Goal: Information Seeking & Learning: Find specific fact

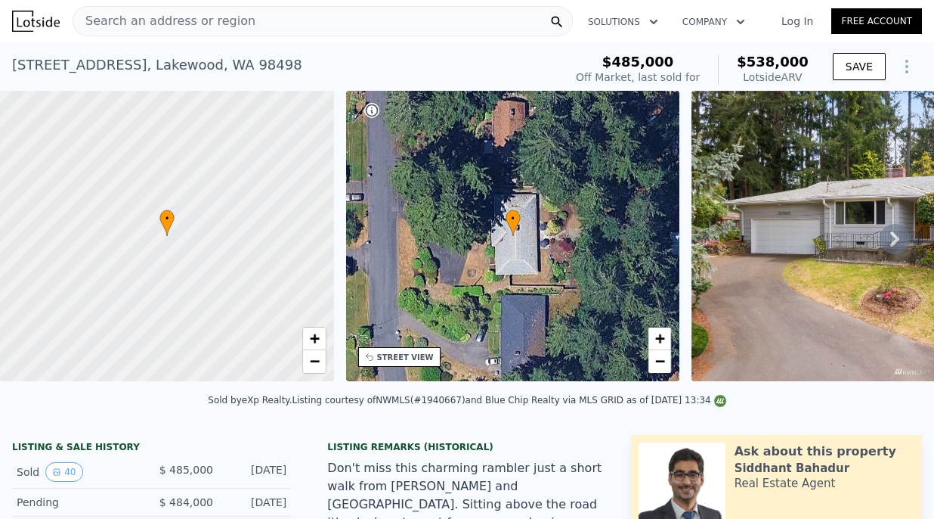
click at [328, 33] on div "Search an address or region" at bounding box center [323, 21] width 500 height 30
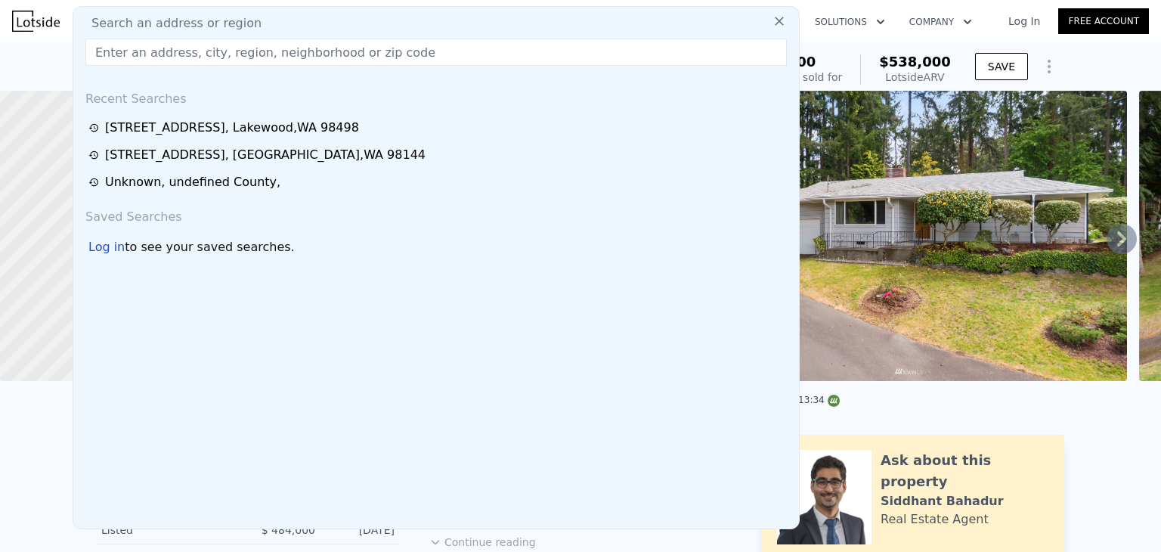
click at [302, 27] on div "Search an address or region" at bounding box center [436, 23] width 714 height 18
click at [303, 54] on input "text" at bounding box center [435, 52] width 701 height 27
paste input "[STREET_ADDRESS]"
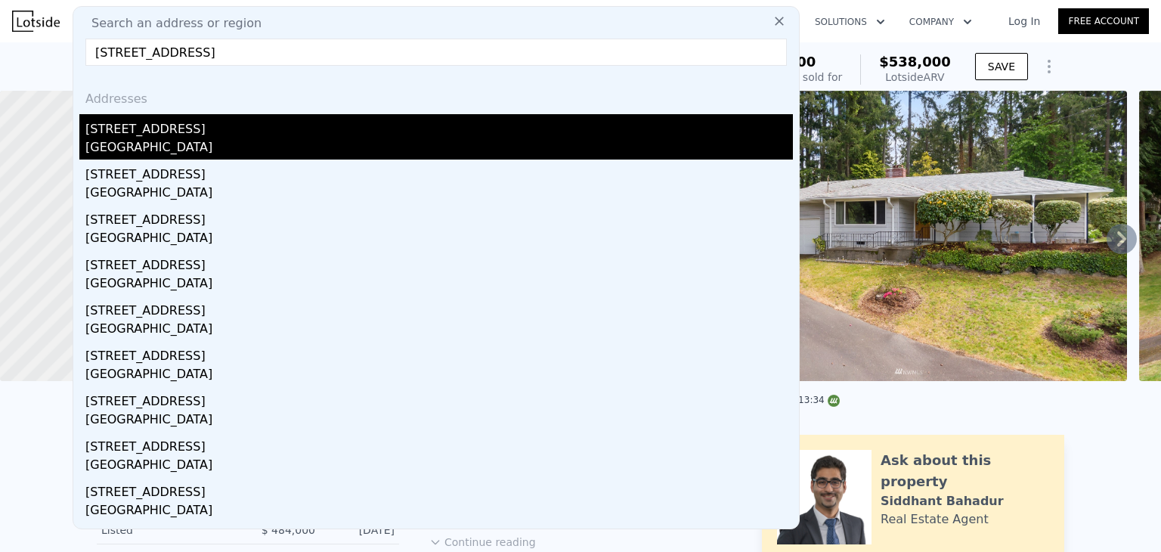
type input "[STREET_ADDRESS]"
click at [251, 127] on div "[STREET_ADDRESS]" at bounding box center [439, 126] width 708 height 24
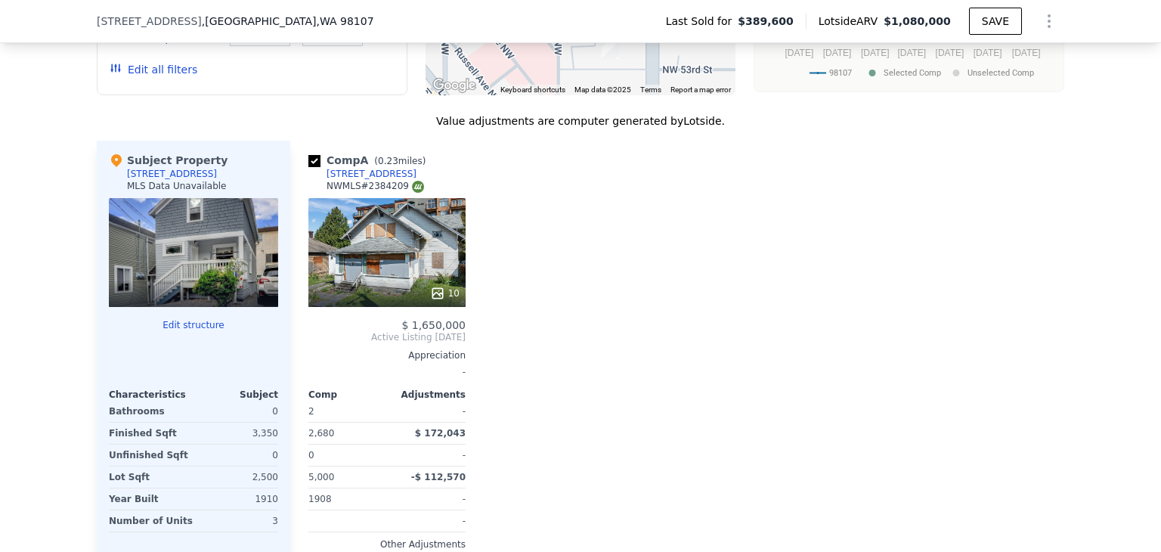
scroll to position [1466, 0]
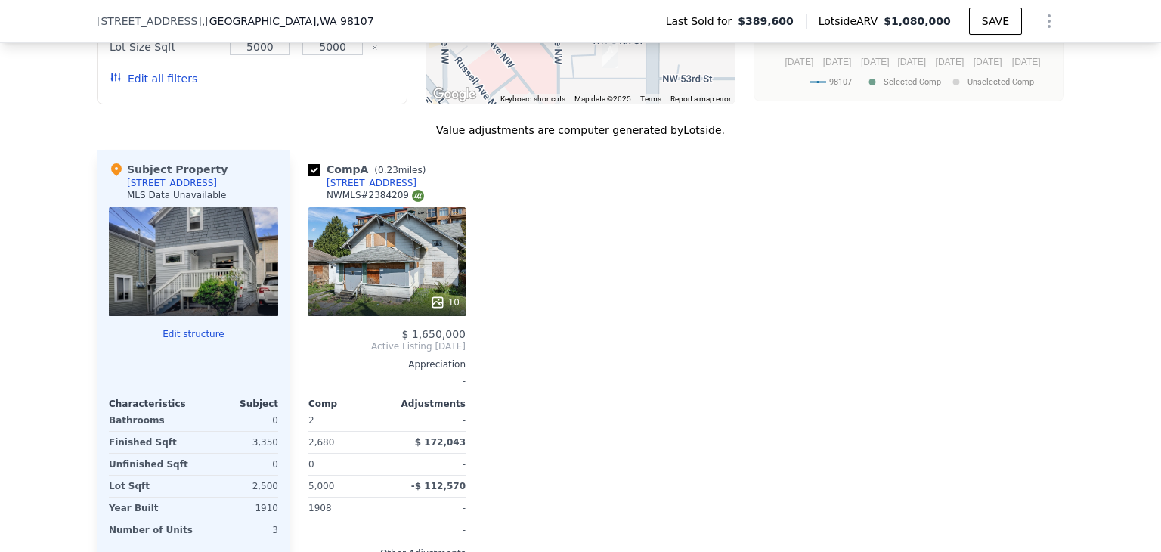
click at [432, 268] on div "10" at bounding box center [386, 261] width 157 height 109
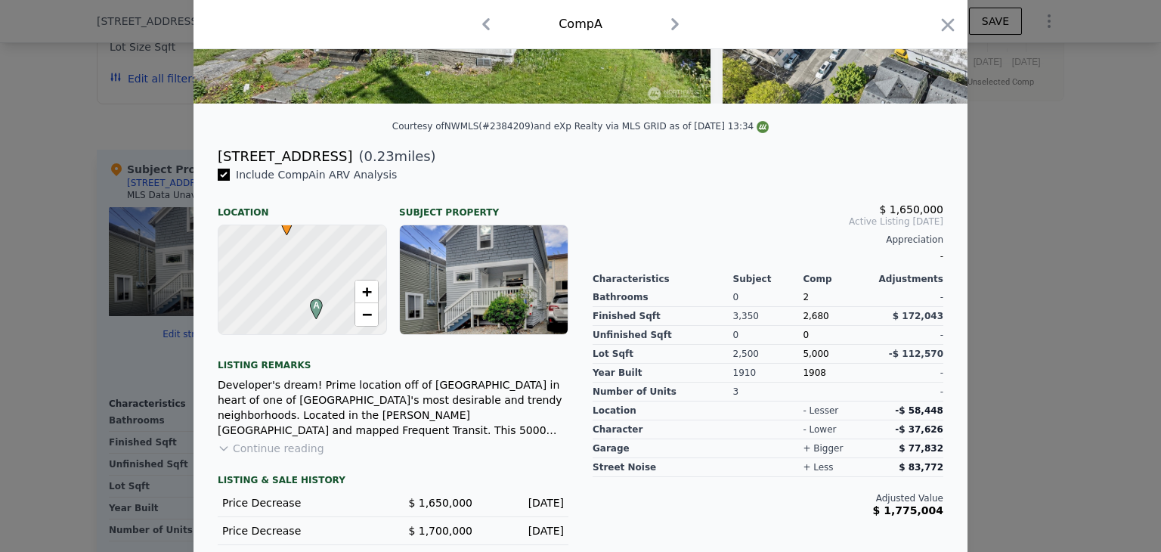
scroll to position [328, 0]
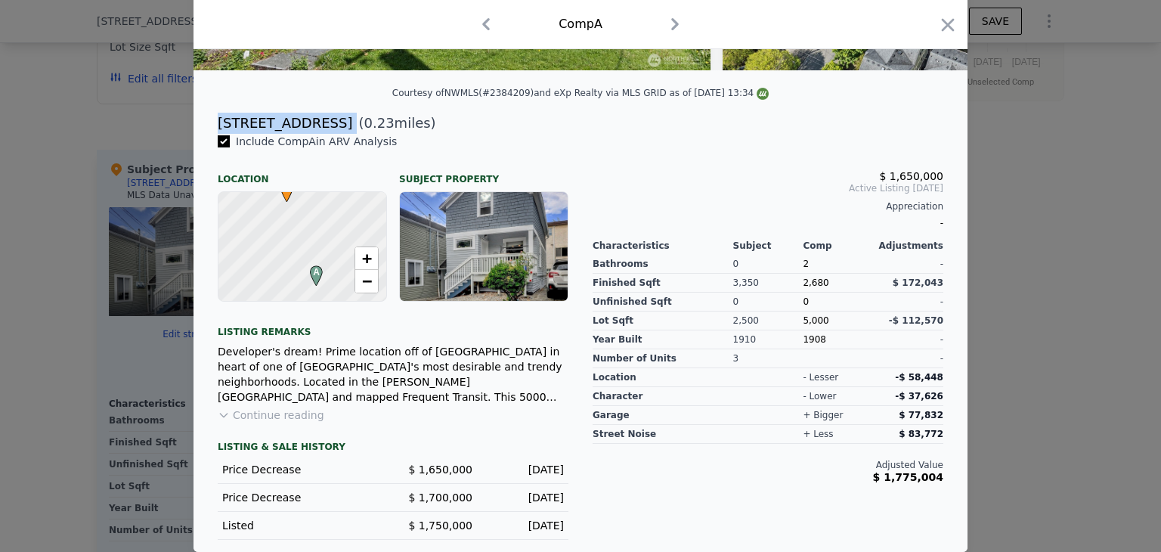
drag, startPoint x: 206, startPoint y: 122, endPoint x: 315, endPoint y: 124, distance: 108.9
click at [315, 124] on div "[STREET_ADDRESS] ( 0.23 miles)" at bounding box center [581, 123] width 750 height 21
copy div "[STREET_ADDRESS]"
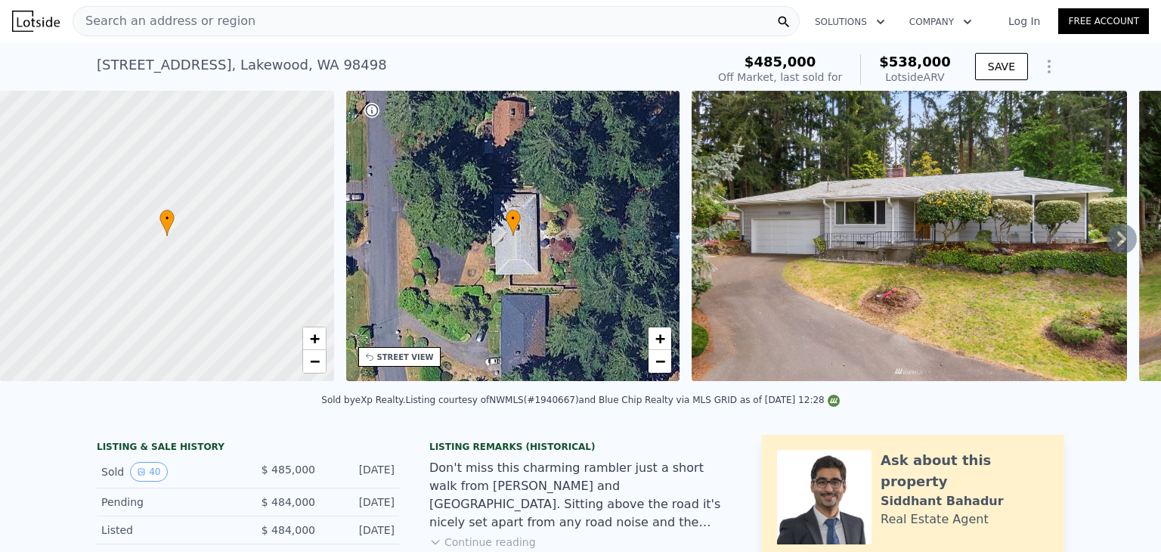
click at [319, 43] on div "[STREET_ADDRESS] Sold [DATE] for $485k (~ARV $538k ) $485,000 Off Market, last …" at bounding box center [581, 66] width 968 height 48
click at [283, 28] on div "Search an address or region" at bounding box center [436, 21] width 727 height 30
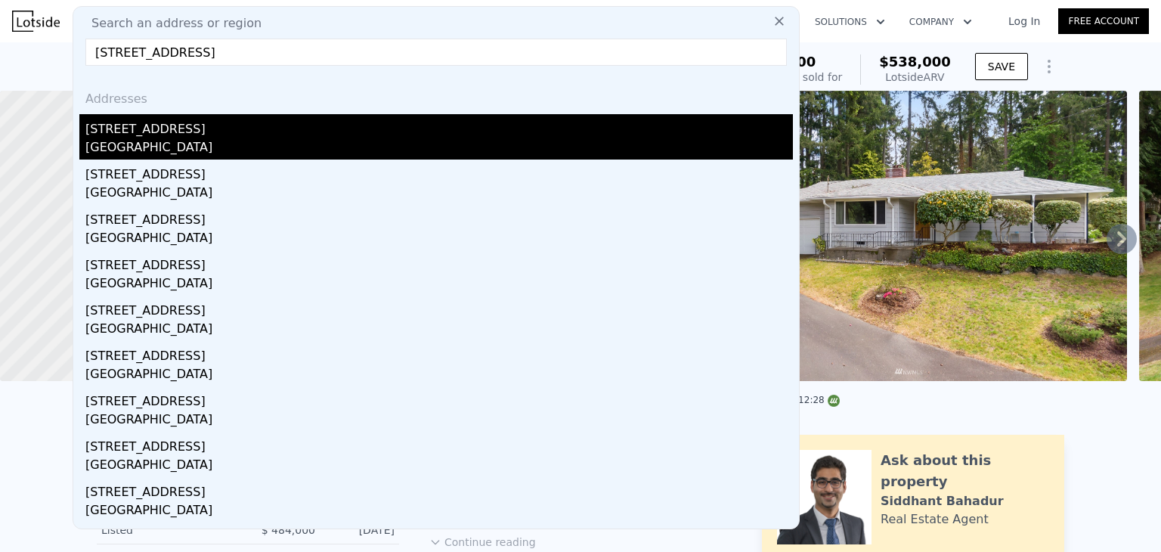
type input "[STREET_ADDRESS]"
click at [184, 132] on div "[STREET_ADDRESS]" at bounding box center [439, 126] width 708 height 24
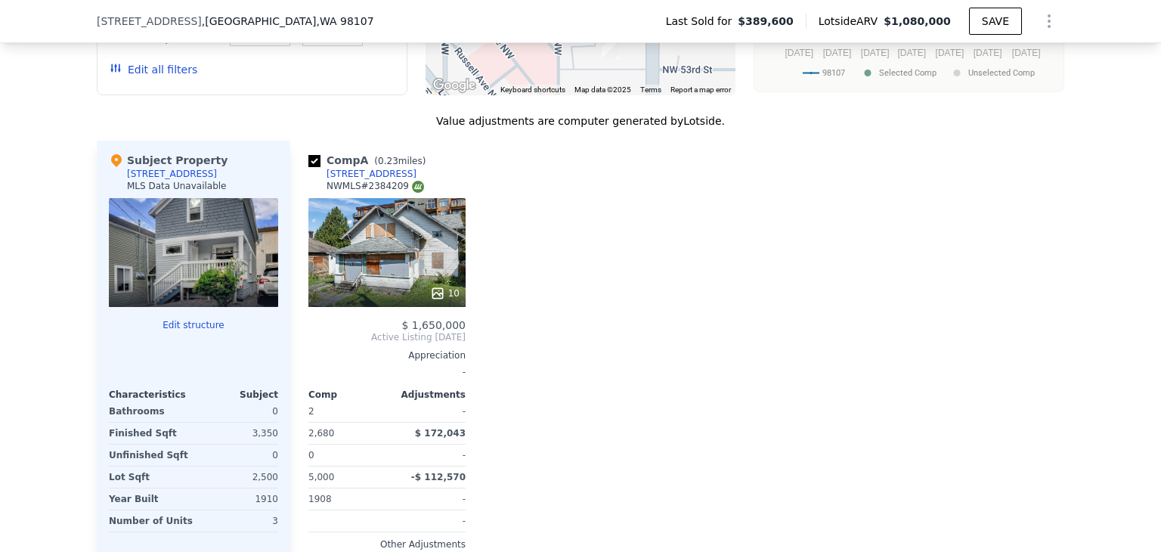
scroll to position [1476, 0]
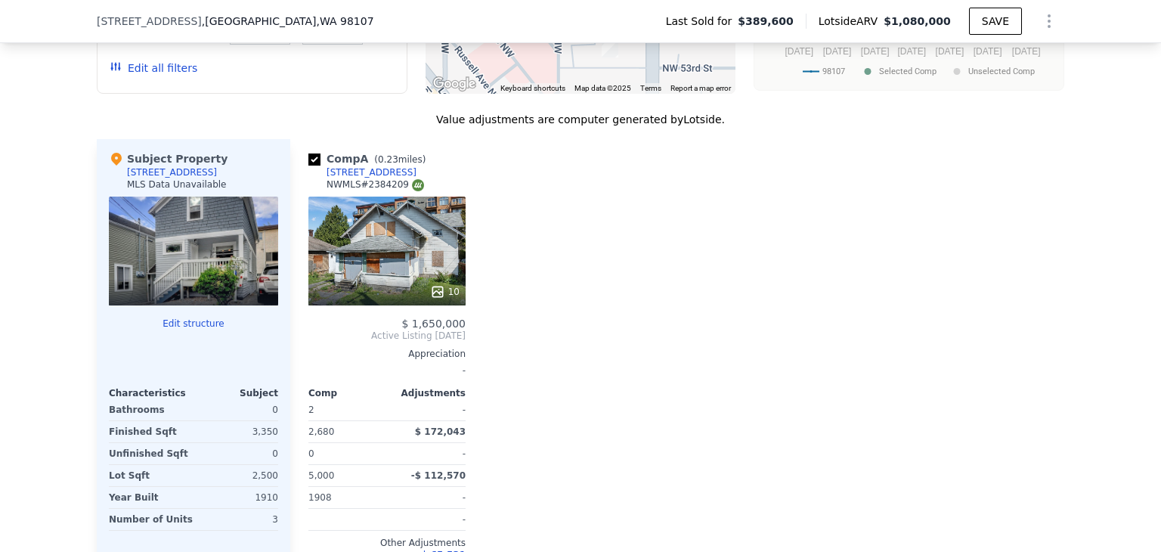
click at [417, 330] on span "$ 1,650,000" at bounding box center [433, 323] width 64 height 12
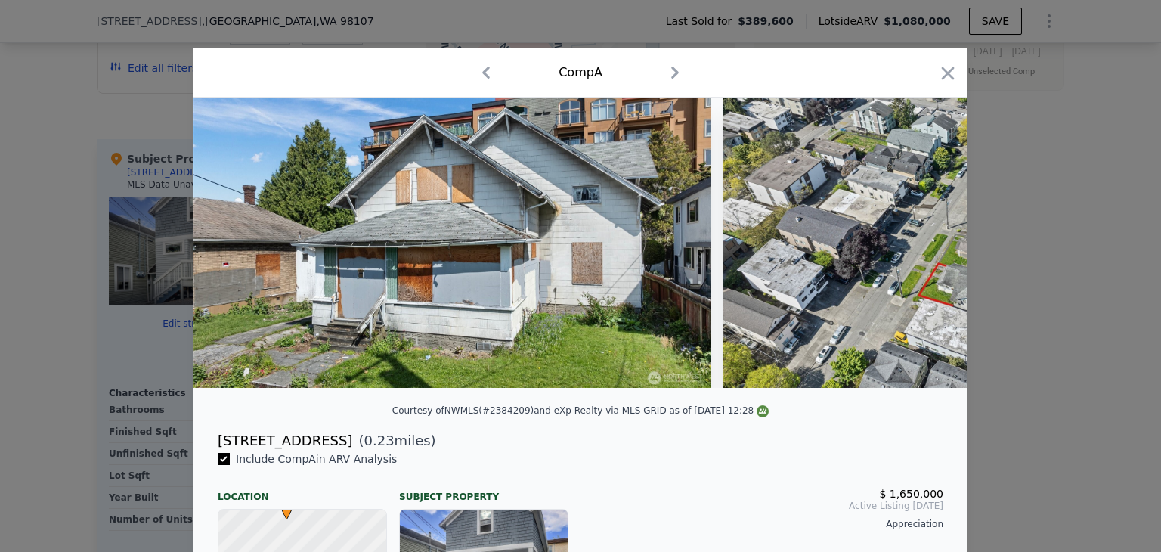
scroll to position [70, 0]
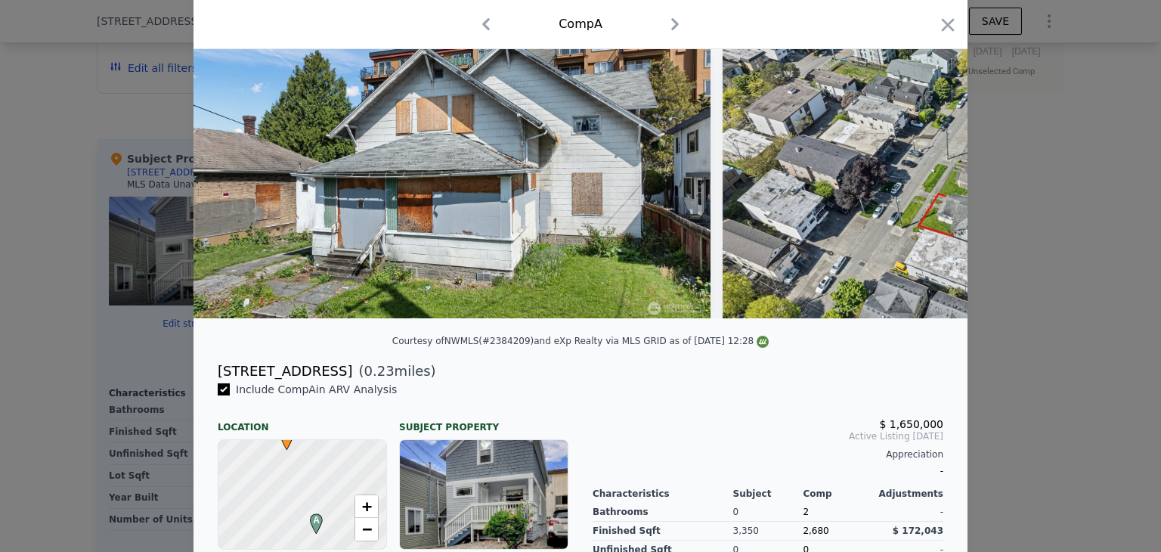
click at [352, 377] on span "( 0.23 miles)" at bounding box center [393, 371] width 83 height 21
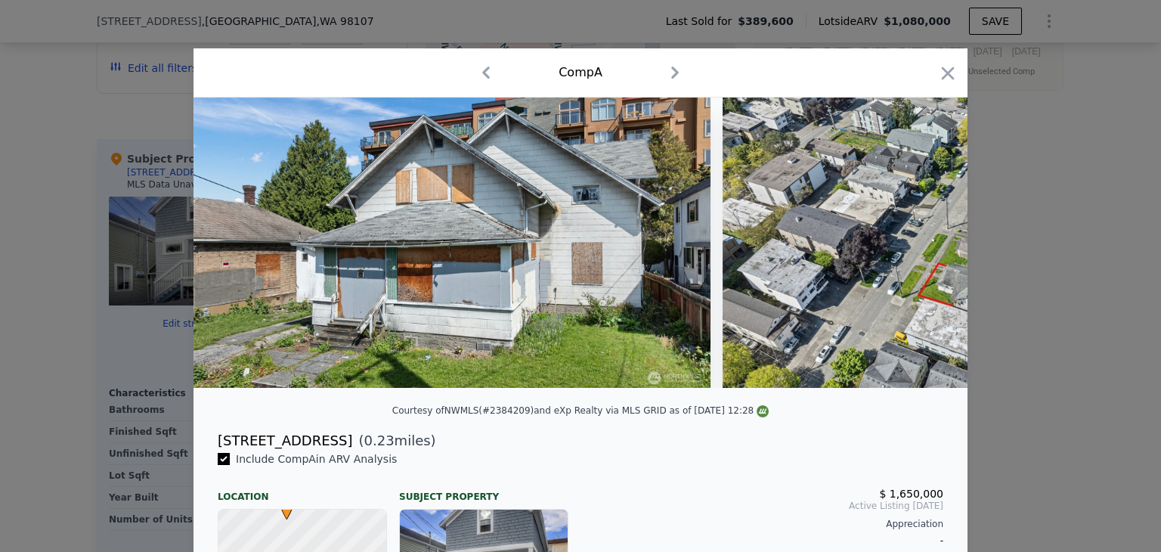
click at [312, 451] on div "[STREET_ADDRESS]" at bounding box center [285, 440] width 135 height 21
click at [311, 451] on div "[STREET_ADDRESS]" at bounding box center [285, 440] width 135 height 21
drag, startPoint x: 314, startPoint y: 452, endPoint x: 207, endPoint y: 457, distance: 107.5
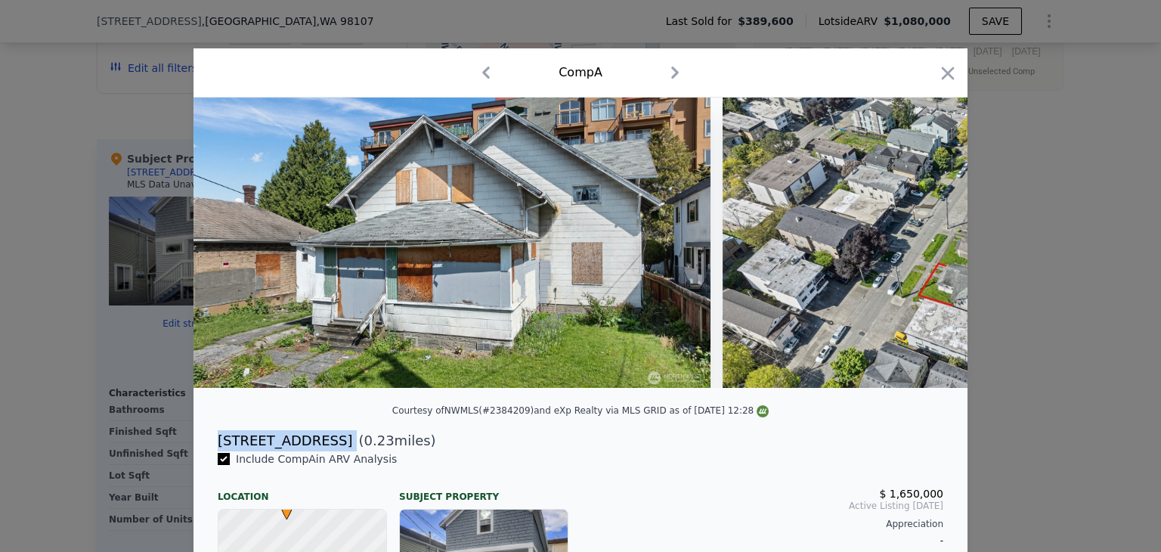
click at [207, 451] on div "[STREET_ADDRESS] ( 0.23 miles)" at bounding box center [581, 440] width 750 height 21
copy div "[STREET_ADDRESS]"
click at [136, 436] on div at bounding box center [580, 276] width 1161 height 552
